Goal: Information Seeking & Learning: Learn about a topic

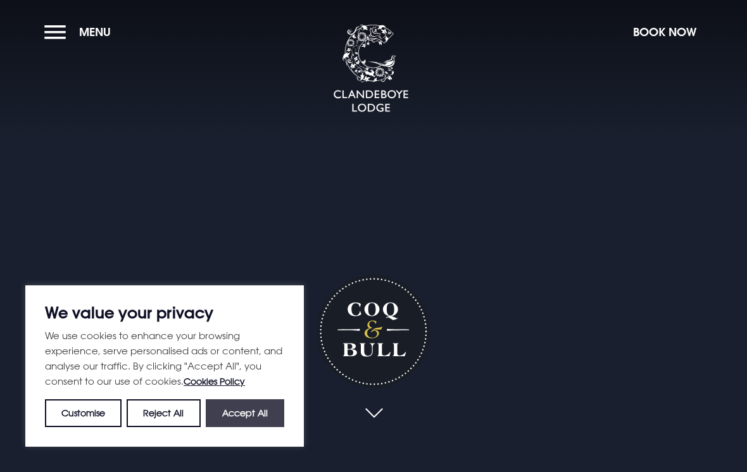
click at [252, 424] on button "Accept All" at bounding box center [245, 413] width 78 height 28
checkbox input "true"
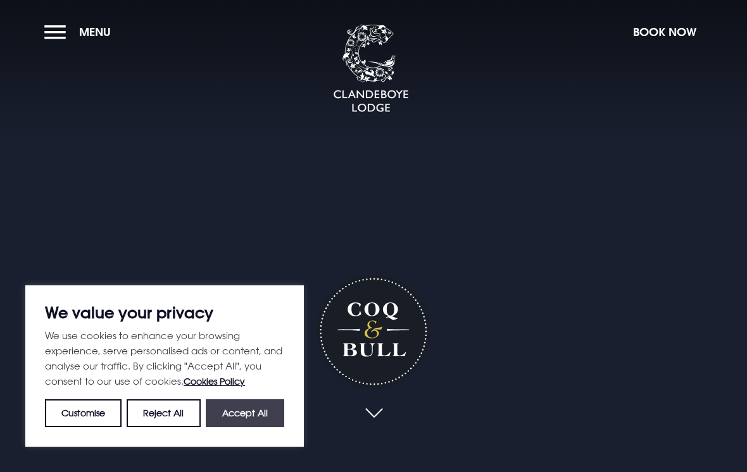
checkbox input "true"
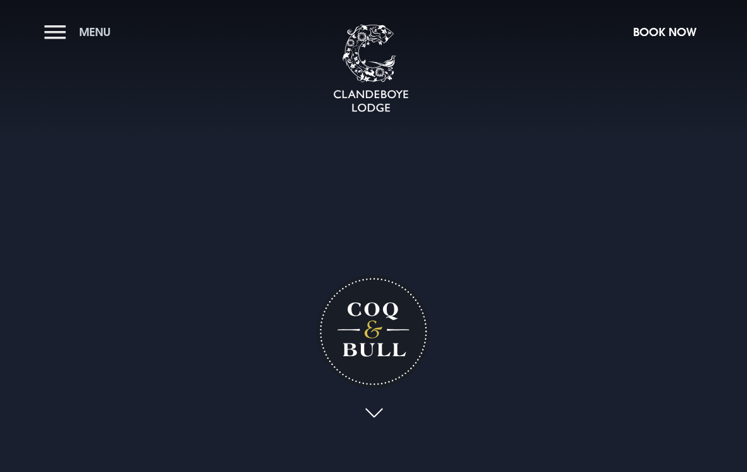
click at [89, 23] on button "Menu" at bounding box center [80, 31] width 73 height 27
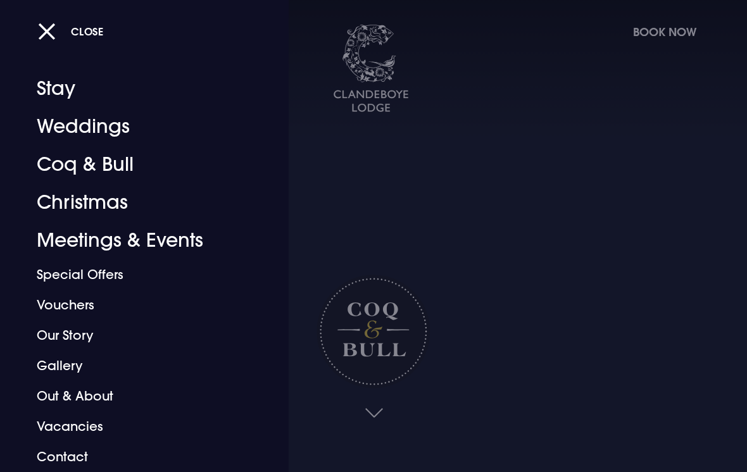
scroll to position [11, 0]
click at [58, 362] on link "Gallery" at bounding box center [136, 365] width 198 height 30
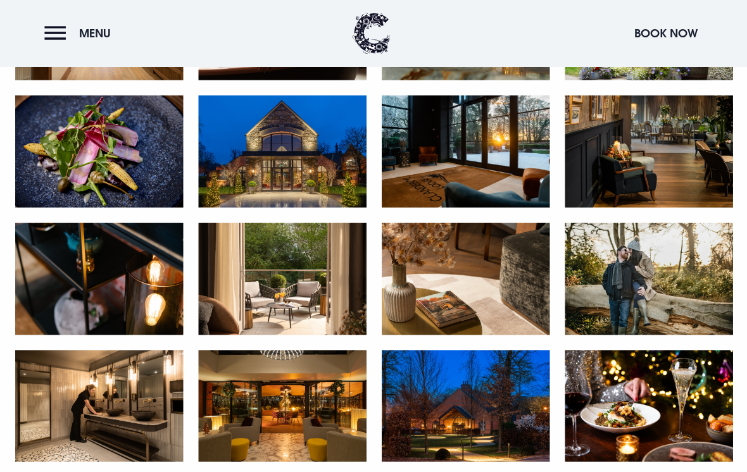
scroll to position [1284, 0]
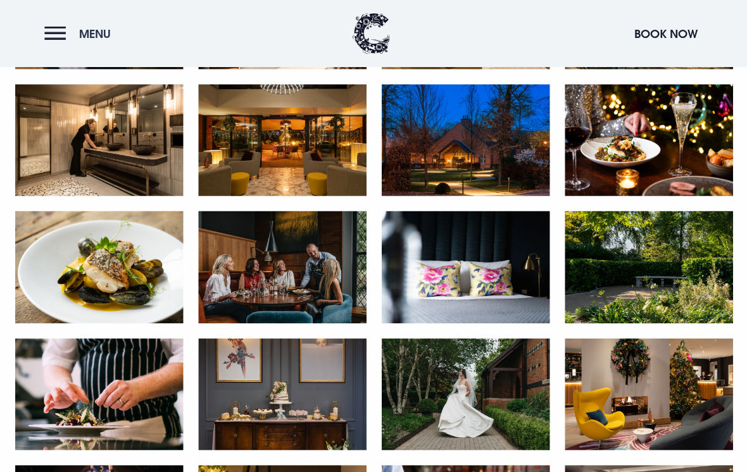
click at [54, 29] on button "Menu" at bounding box center [80, 33] width 73 height 27
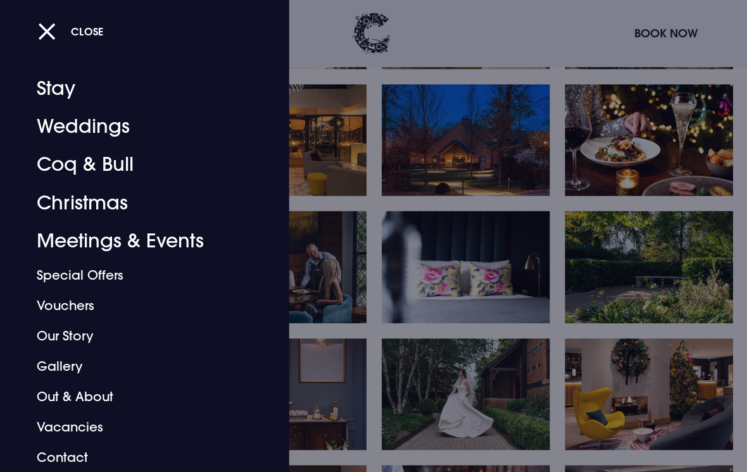
scroll to position [1554, 0]
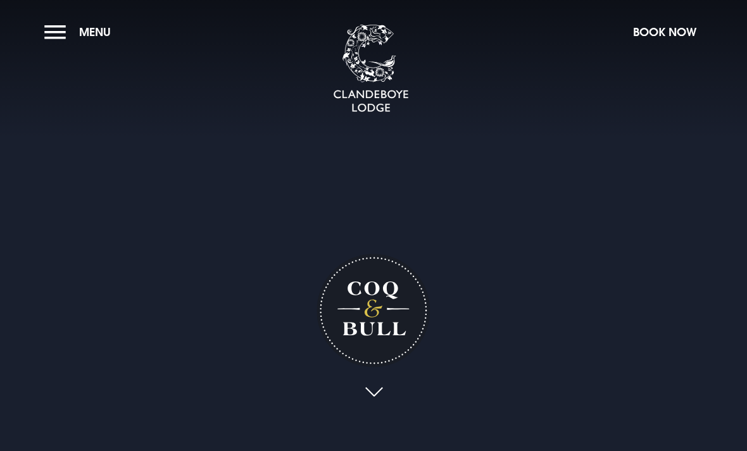
checkbox input "true"
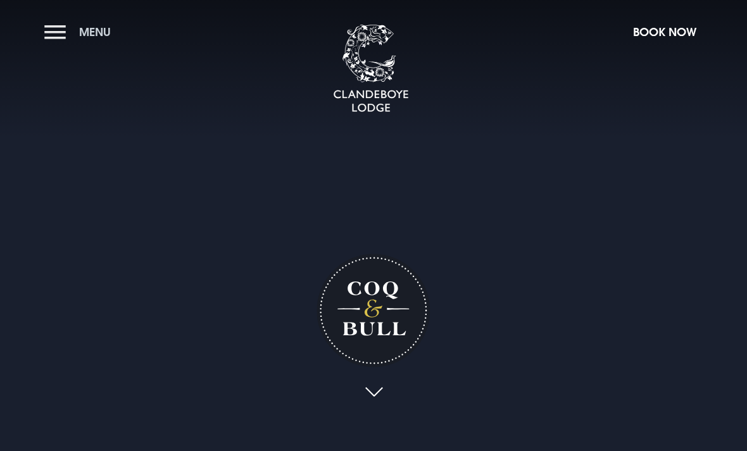
click at [51, 35] on button "Menu" at bounding box center [80, 31] width 73 height 27
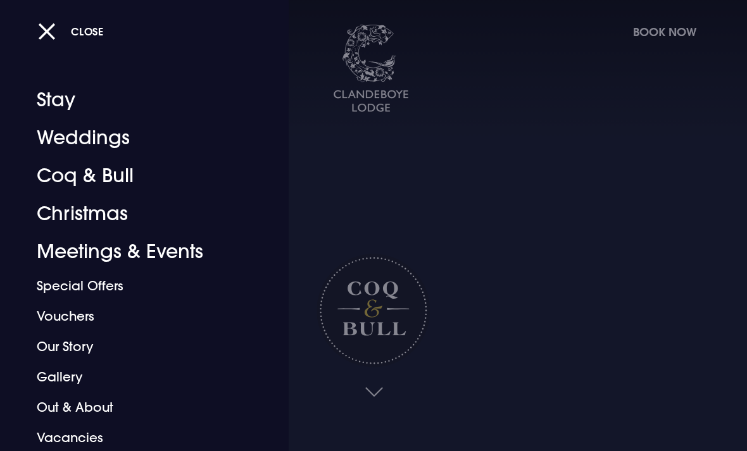
click at [66, 184] on link "Coq & Bull" at bounding box center [136, 176] width 198 height 38
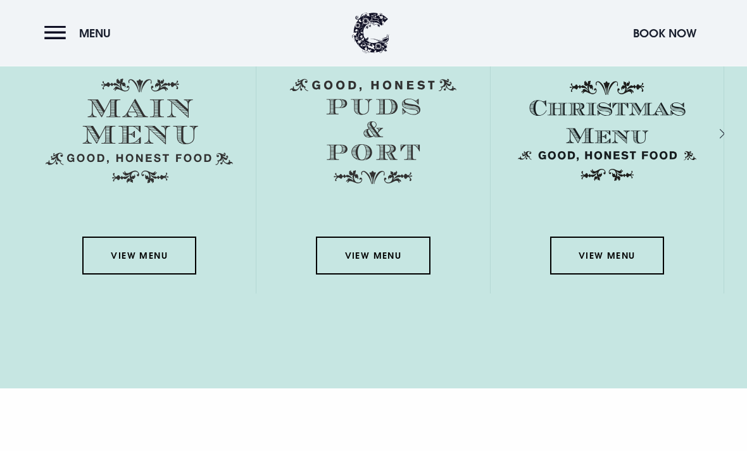
scroll to position [1838, 0]
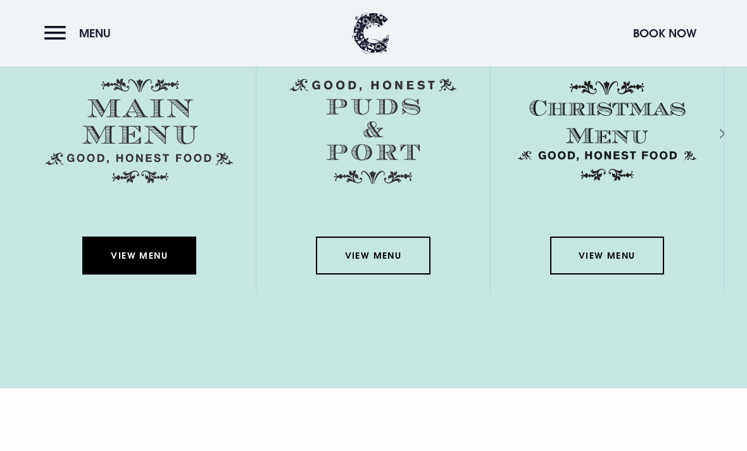
click at [125, 275] on link "View Menu" at bounding box center [139, 256] width 114 height 38
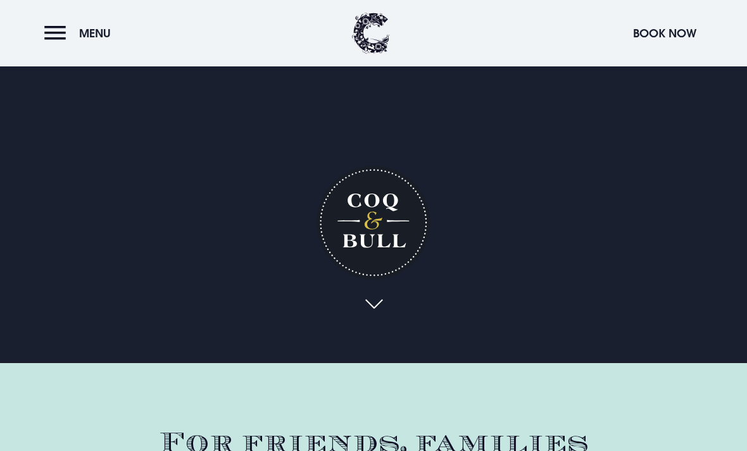
scroll to position [0, 0]
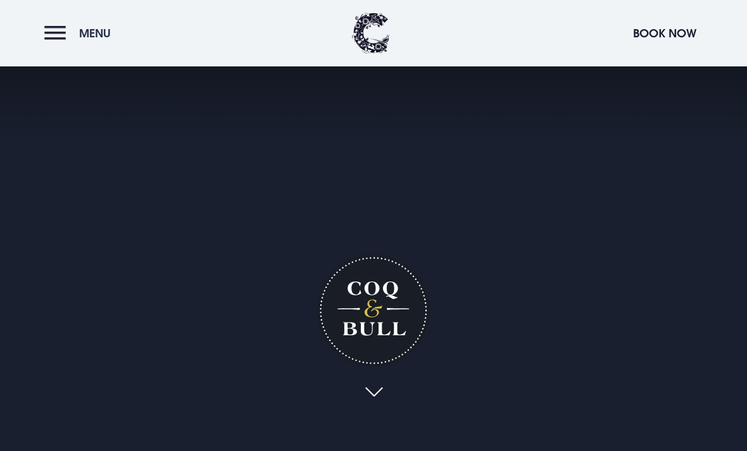
click at [89, 35] on span "Menu" at bounding box center [95, 33] width 32 height 15
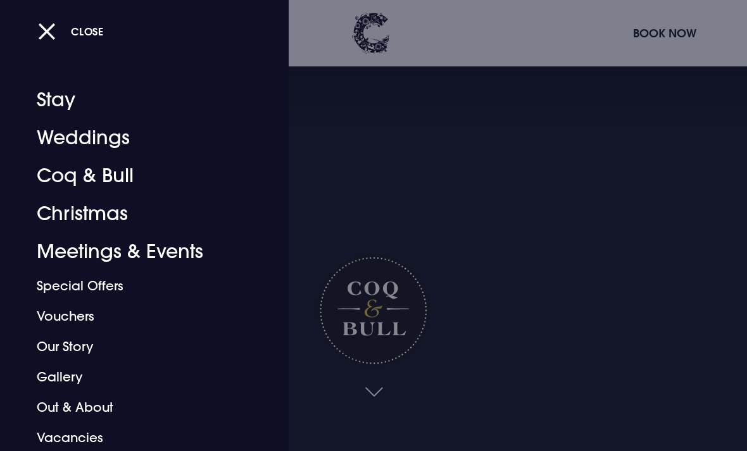
click at [81, 180] on link "Coq & Bull" at bounding box center [136, 176] width 198 height 38
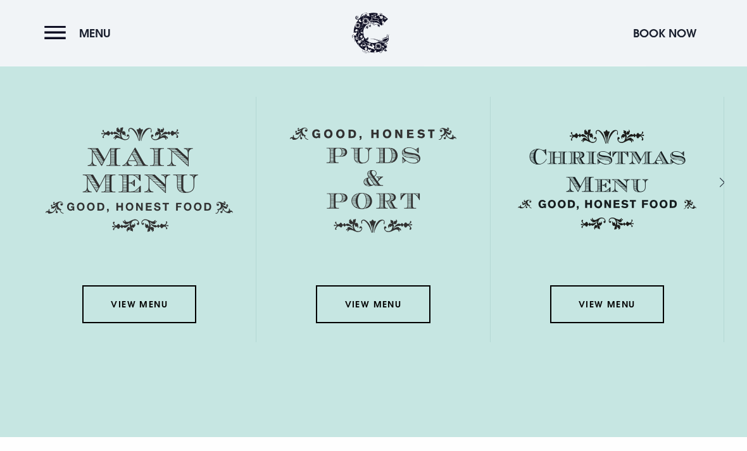
scroll to position [1807, 0]
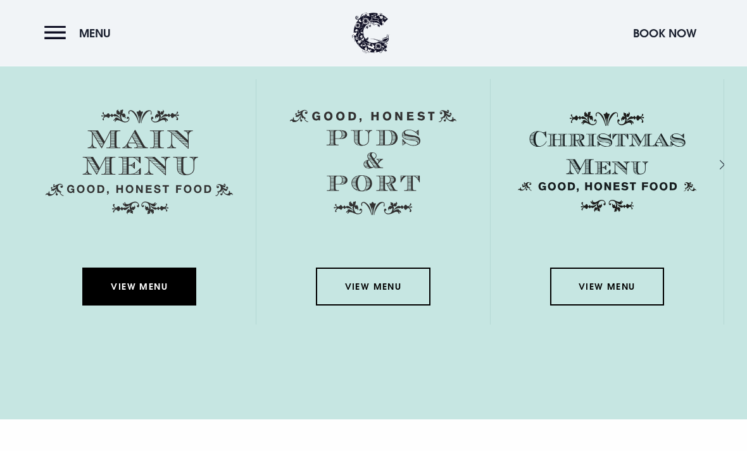
click at [135, 306] on link "View Menu" at bounding box center [139, 287] width 114 height 38
